Goal: Task Accomplishment & Management: Use online tool/utility

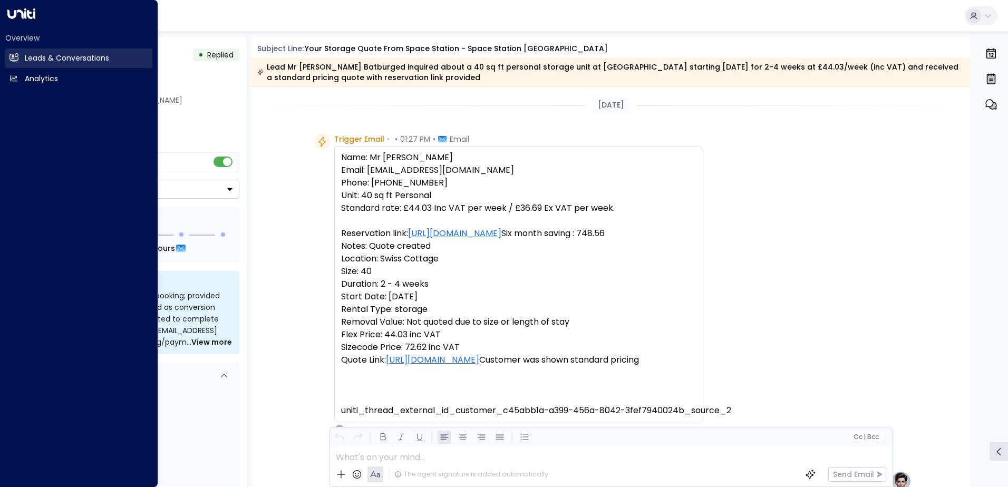
scroll to position [551, 0]
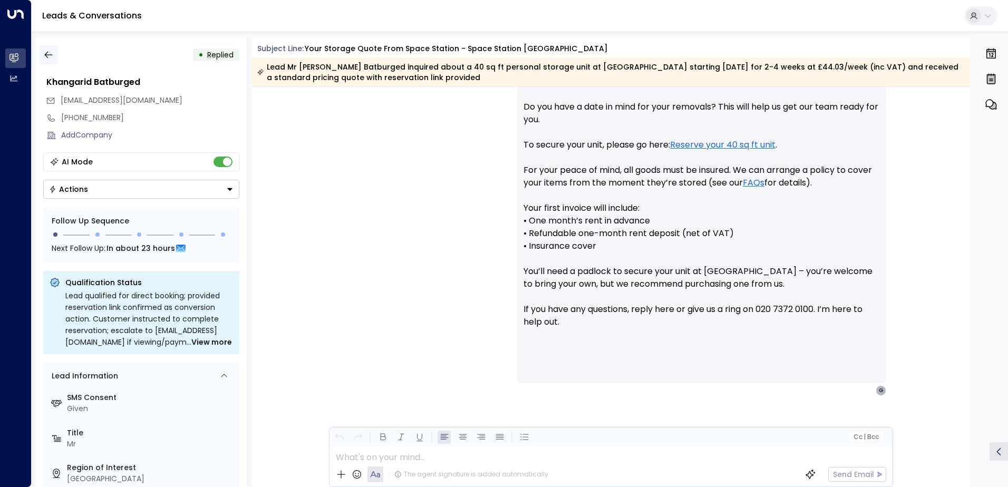
click at [52, 56] on icon "button" at bounding box center [48, 55] width 11 height 11
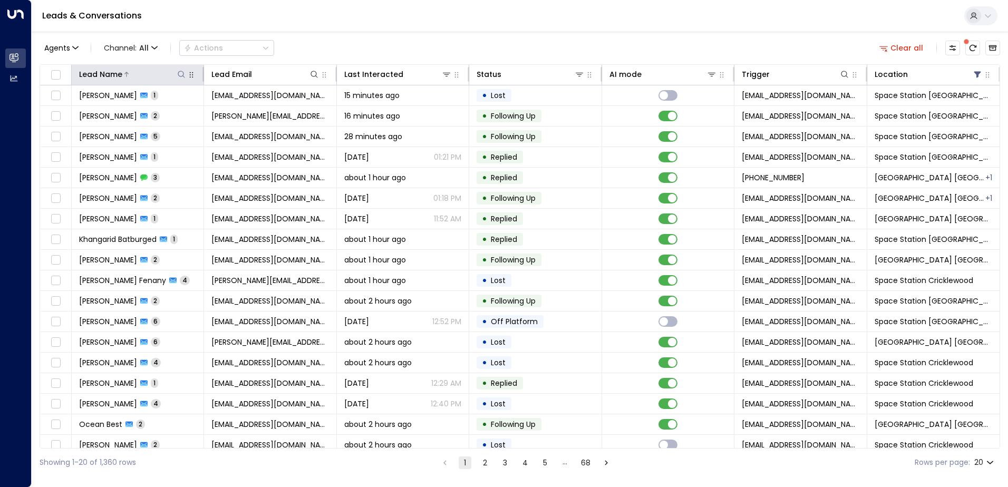
click at [183, 73] on icon at bounding box center [181, 74] width 8 height 8
type input "*****"
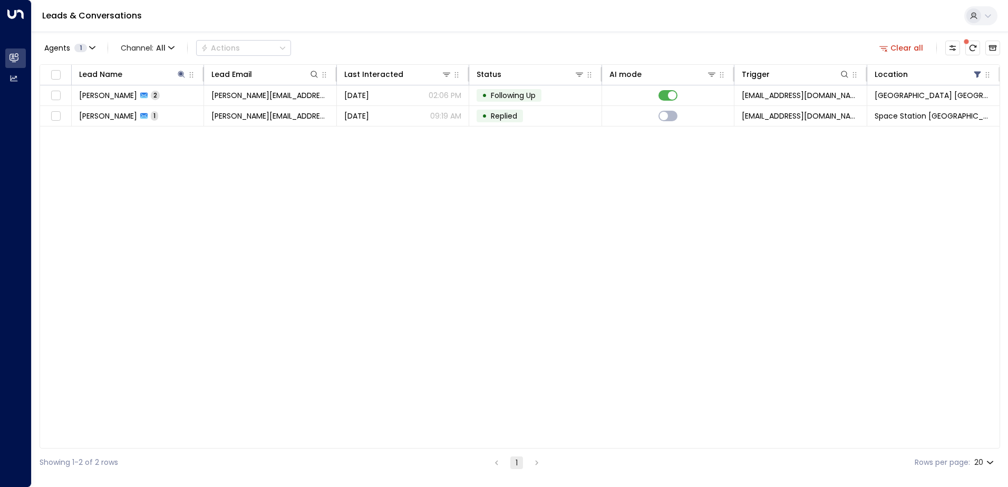
click at [408, 44] on div "Agents 1 Channel: All Actions Clear all" at bounding box center [520, 48] width 960 height 22
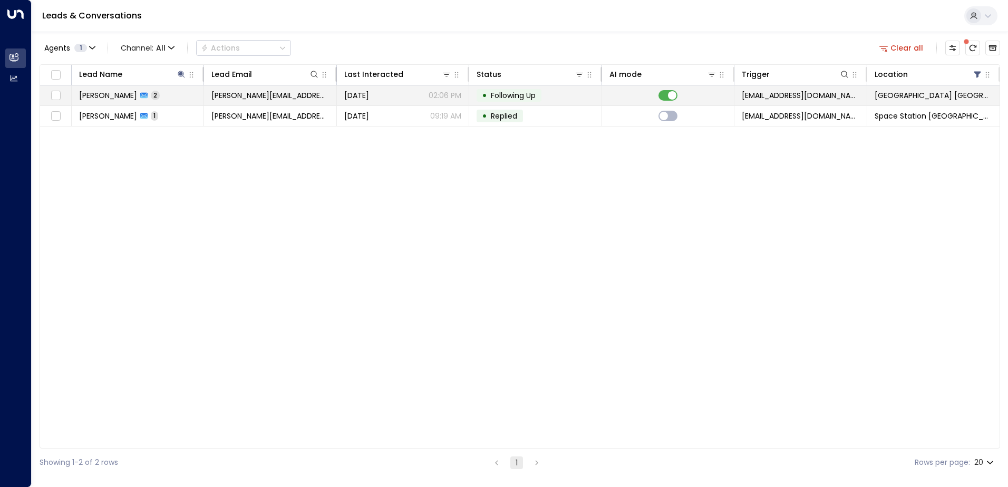
click at [168, 96] on td "[PERSON_NAME] 2" at bounding box center [138, 95] width 132 height 20
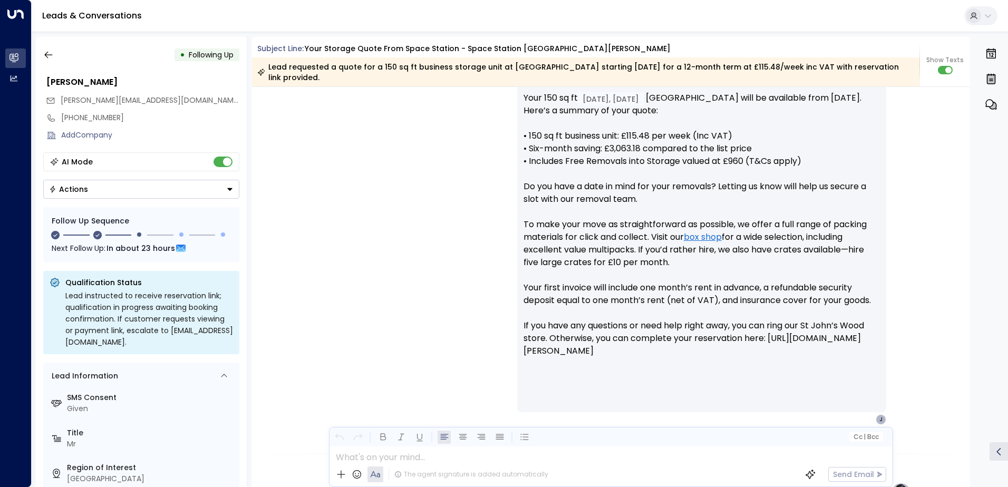
scroll to position [414, 0]
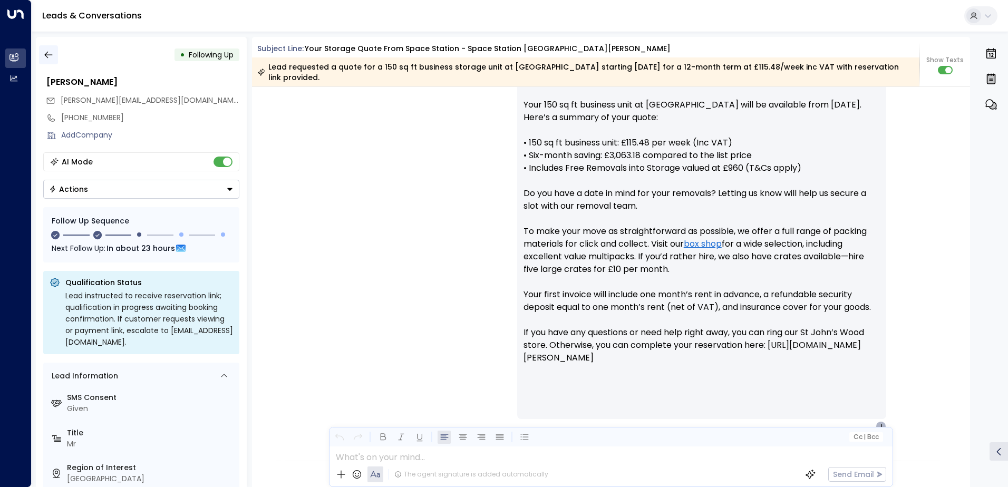
click at [52, 55] on icon "button" at bounding box center [48, 55] width 8 height 7
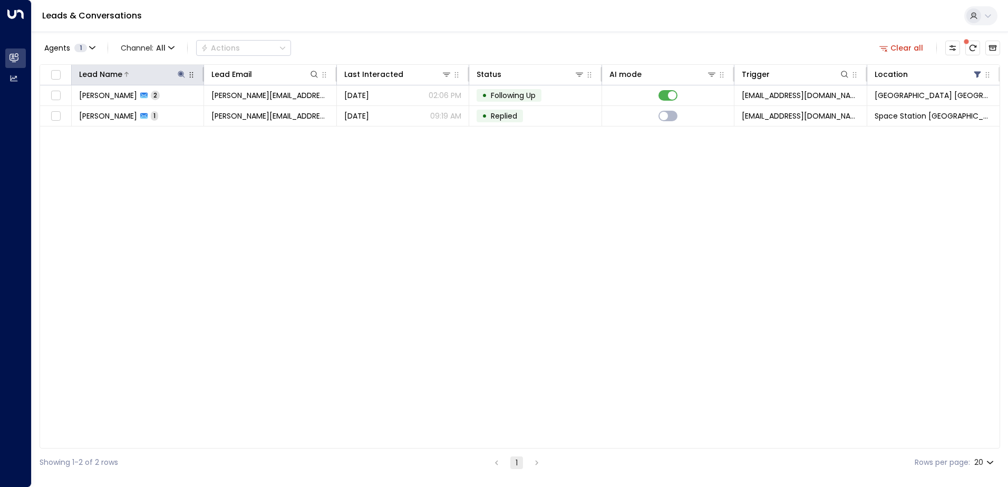
click at [180, 73] on icon at bounding box center [181, 74] width 7 height 7
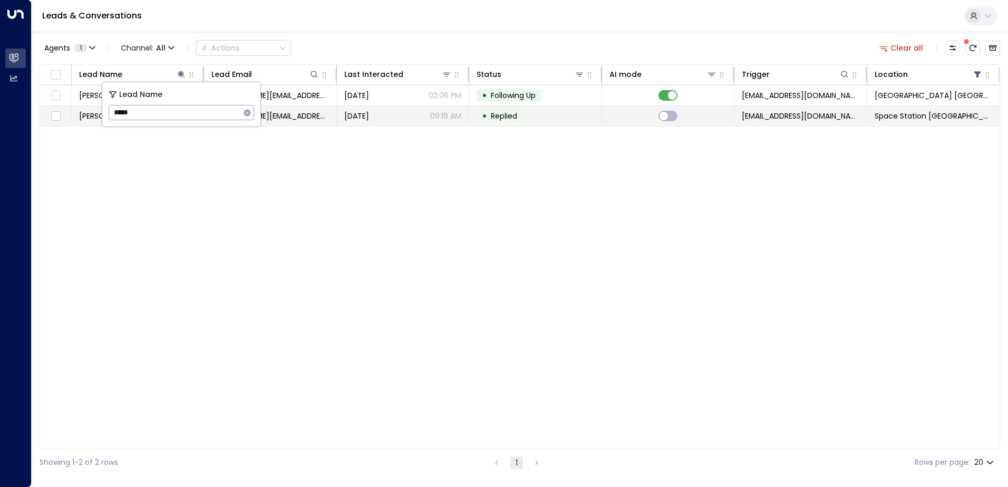
drag, startPoint x: 153, startPoint y: 110, endPoint x: 101, endPoint y: 110, distance: 52.2
click at [101, 110] on body "Overview Leads & Conversations Leads & Conversations Analytics Analytics Leads …" at bounding box center [504, 238] width 1008 height 476
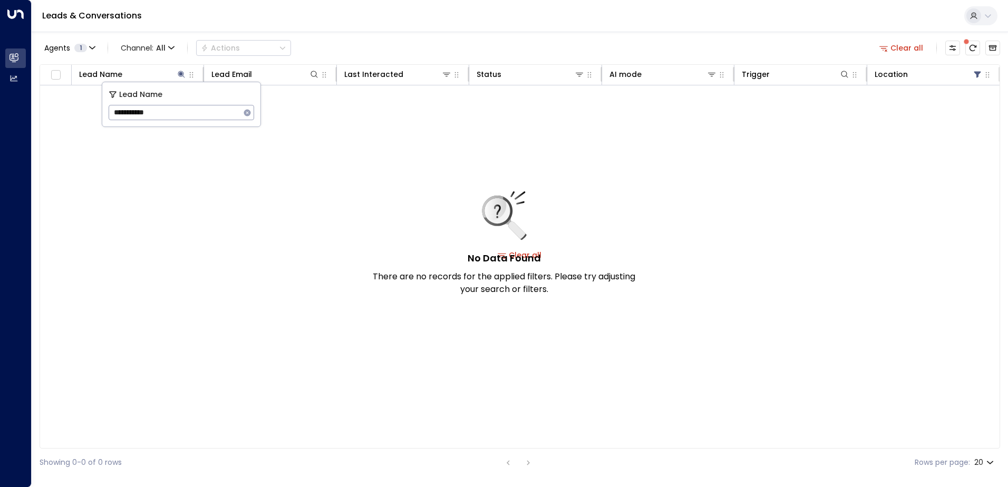
drag, startPoint x: 131, startPoint y: 115, endPoint x: 101, endPoint y: 110, distance: 30.0
click at [102, 110] on div "**********" at bounding box center [181, 104] width 159 height 45
type input "******"
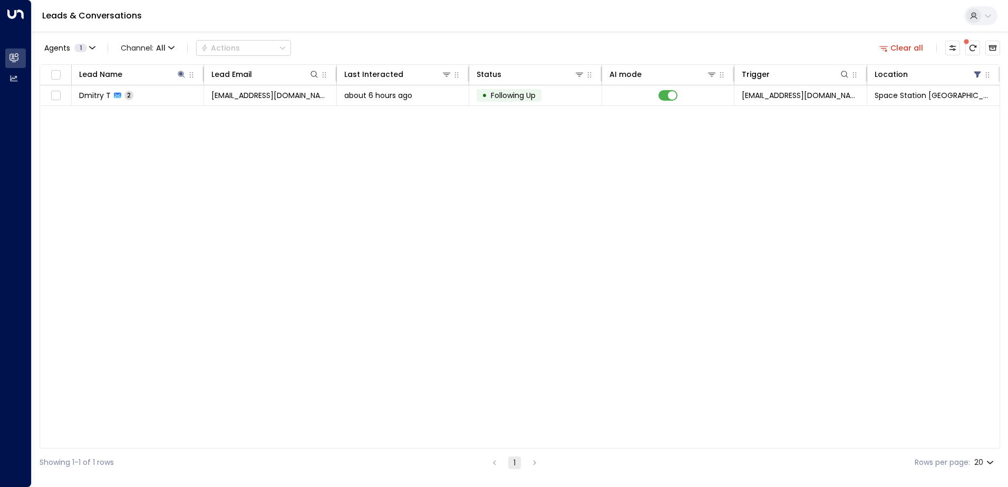
click at [390, 31] on div "Leads & Conversations" at bounding box center [520, 16] width 976 height 32
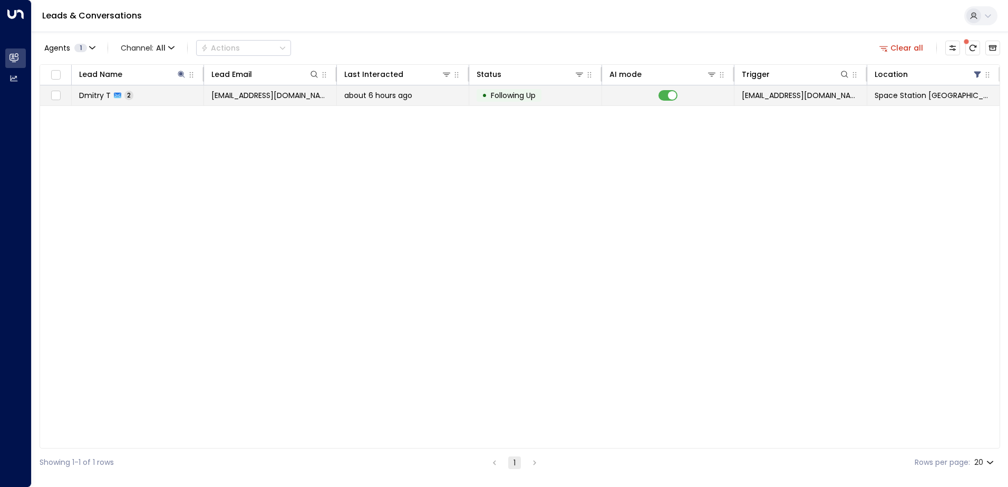
click at [297, 89] on td "[EMAIL_ADDRESS][DOMAIN_NAME]" at bounding box center [270, 95] width 132 height 20
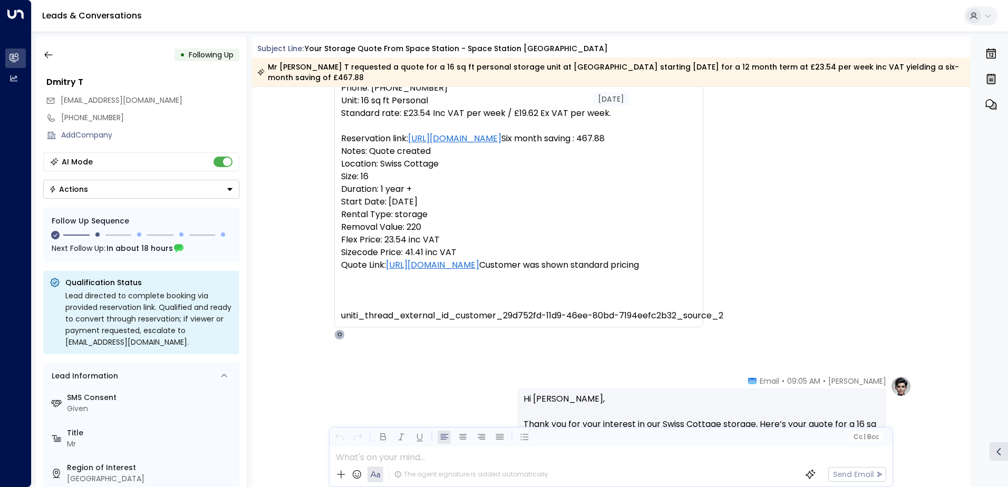
scroll to position [94, 0]
click at [45, 56] on icon "button" at bounding box center [48, 55] width 8 height 7
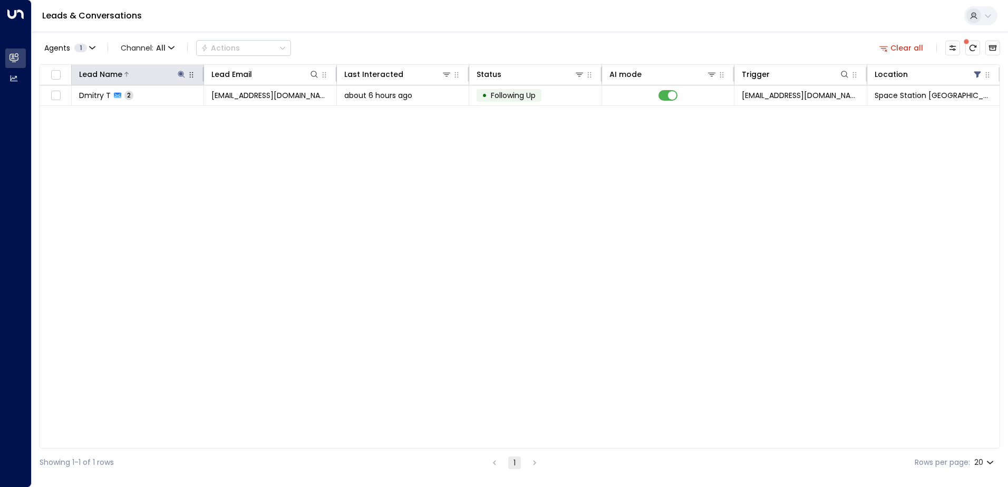
click at [184, 73] on icon at bounding box center [181, 74] width 8 height 8
click at [245, 114] on icon "button" at bounding box center [247, 112] width 7 height 7
click at [210, 108] on input "text" at bounding box center [181, 112] width 145 height 19
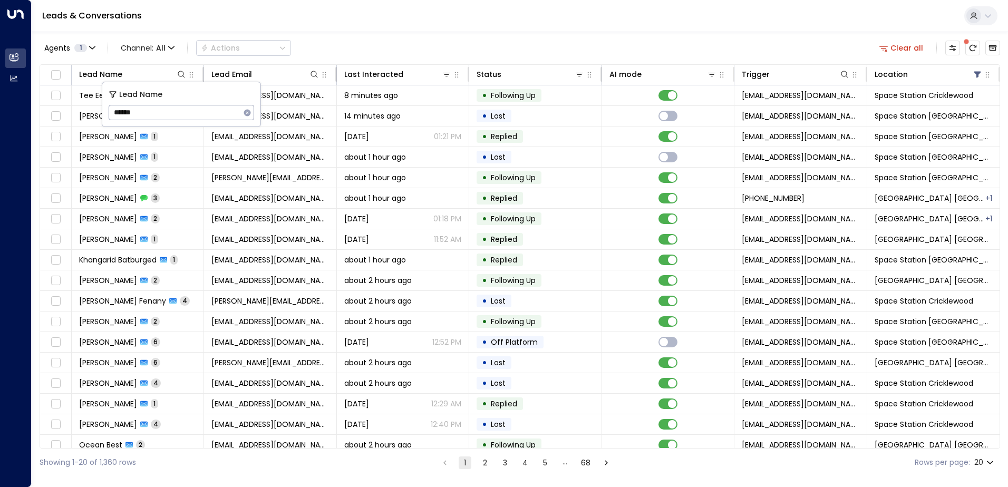
type input "*******"
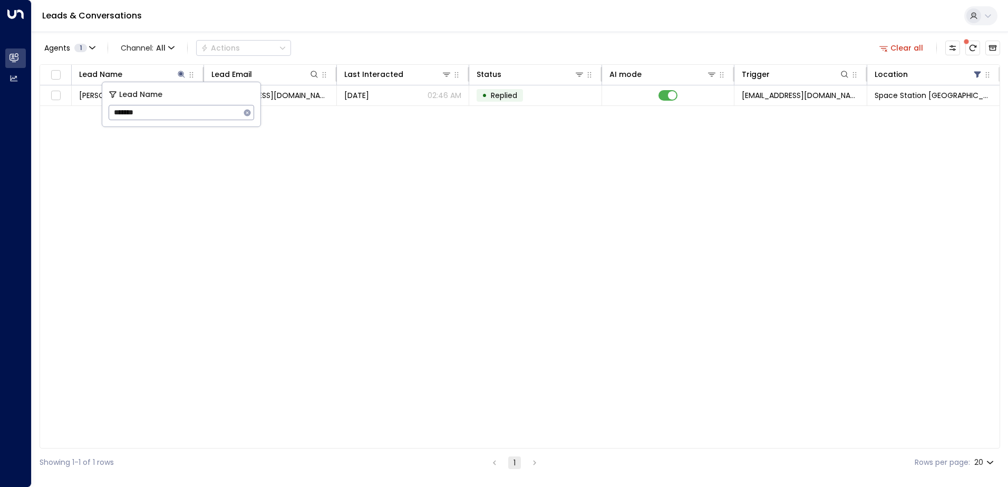
click at [425, 50] on div "Agents 1 Channel: All Actions Clear all" at bounding box center [520, 48] width 960 height 22
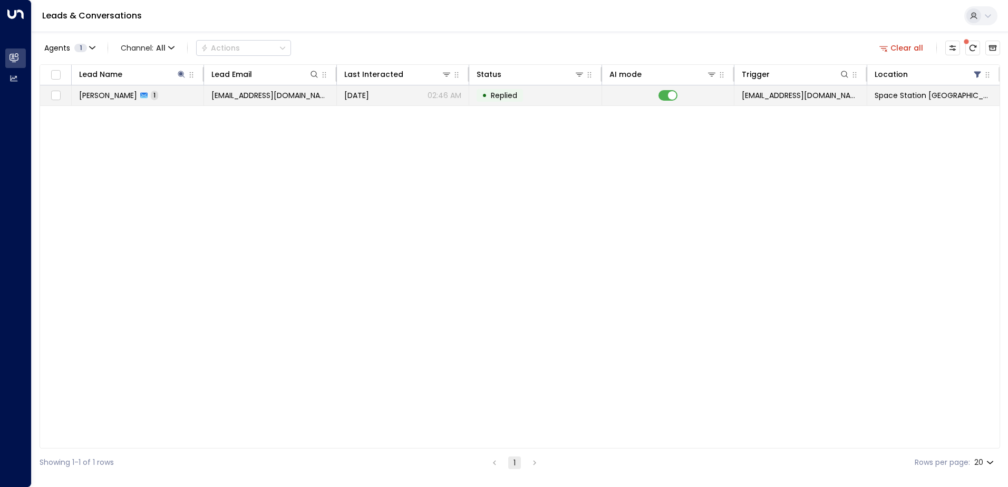
click at [340, 101] on td "[DATE] 02:46 AM" at bounding box center [403, 95] width 132 height 20
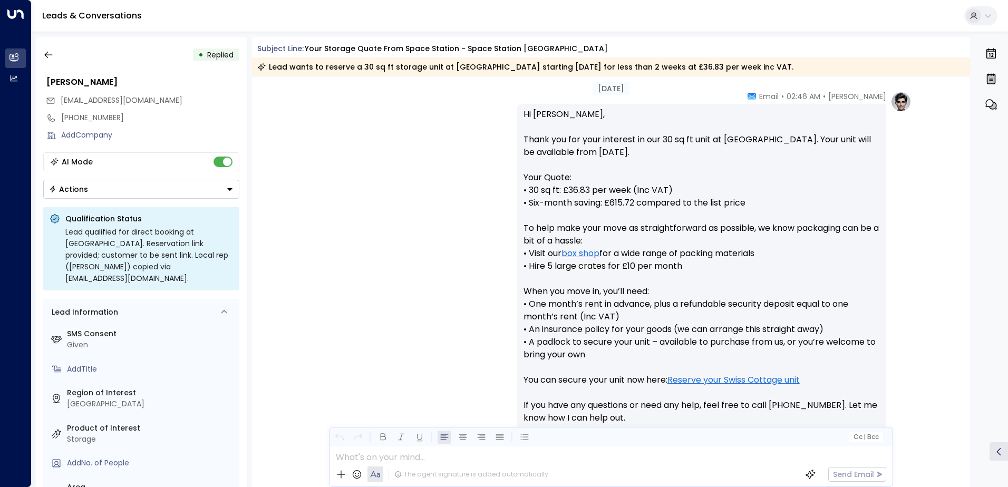
scroll to position [479, 0]
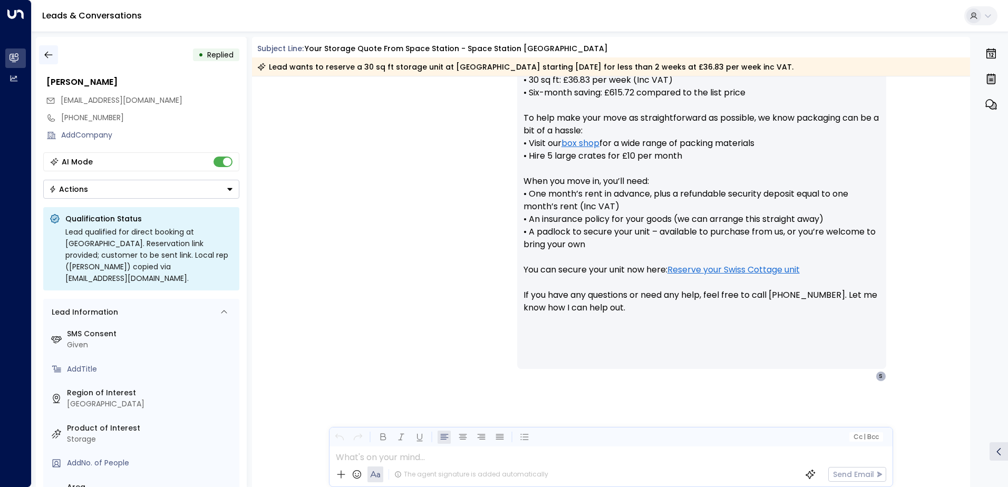
click at [44, 47] on button "button" at bounding box center [48, 54] width 19 height 19
